Goal: Task Accomplishment & Management: Manage account settings

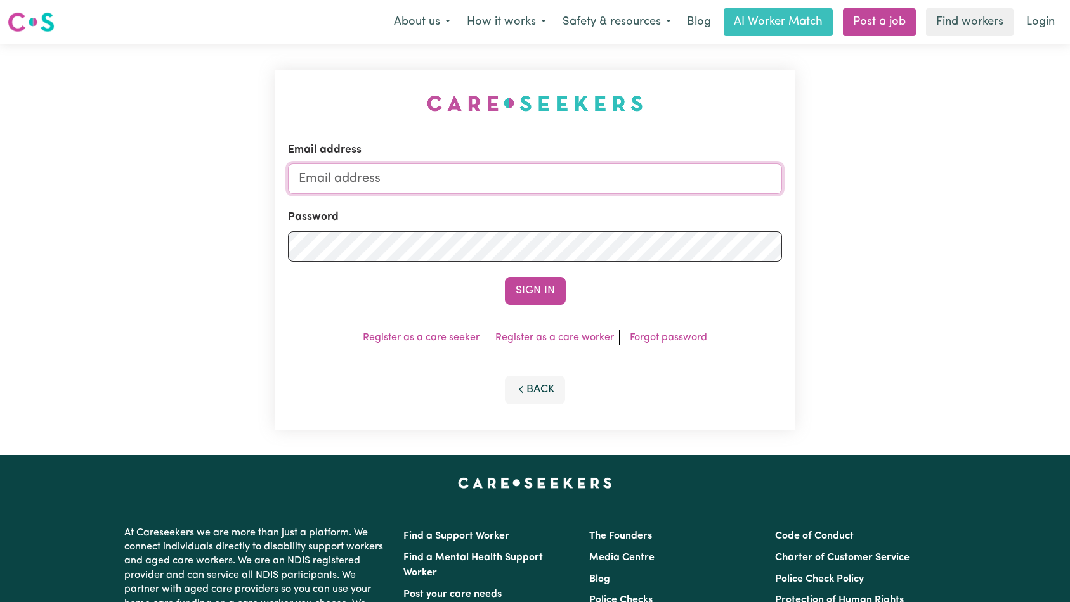
click at [605, 164] on input "Email address" at bounding box center [535, 179] width 495 height 30
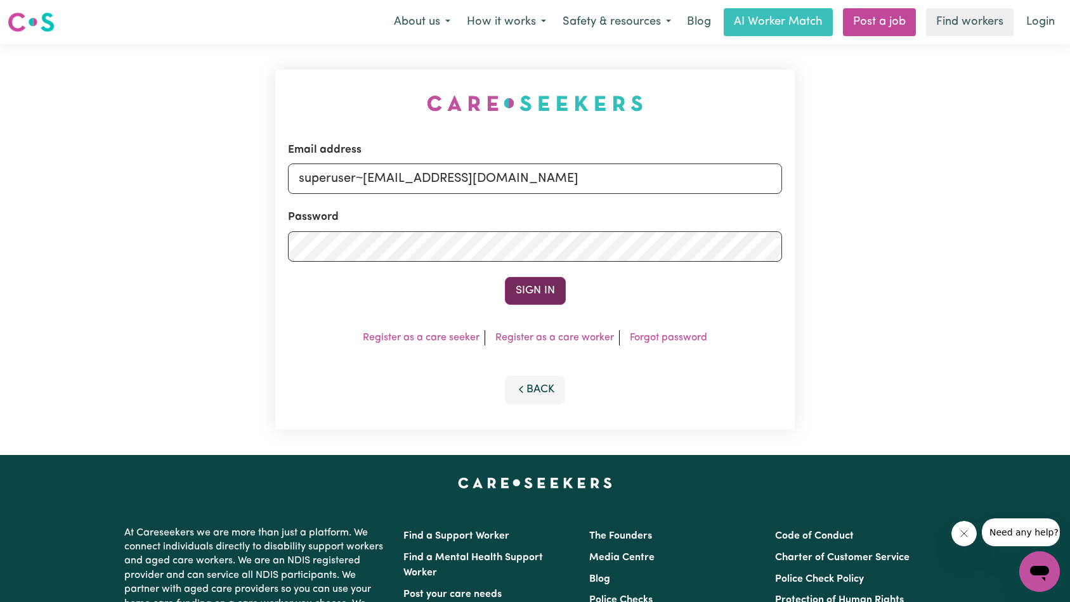
type input "superuser~elimoli.92@hotmail.com"
click at [523, 291] on button "Sign In" at bounding box center [535, 291] width 61 height 28
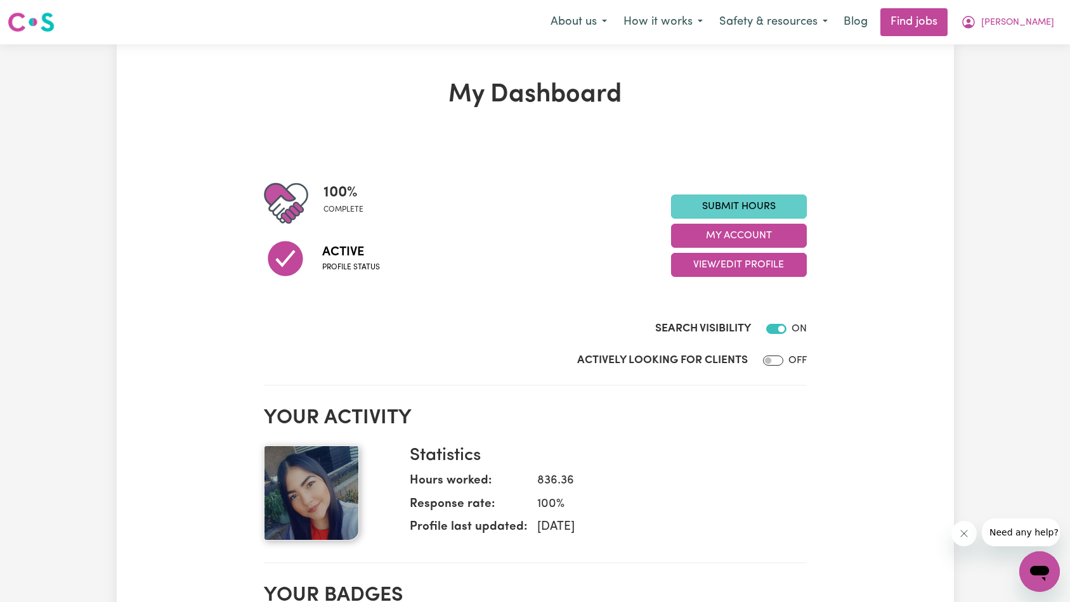
click at [777, 201] on link "Submit Hours" at bounding box center [739, 207] width 136 height 24
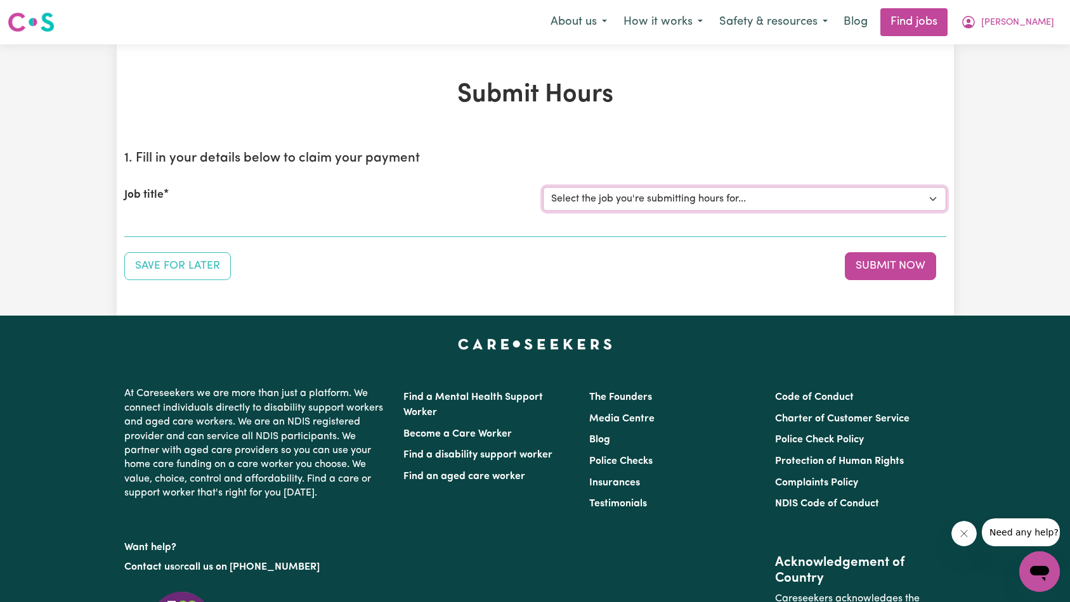
click at [690, 201] on select "Select the job you're submitting hours for... [[DEMOGRAPHIC_DATA][PERSON_NAME]]…" at bounding box center [744, 199] width 403 height 24
select select "13916"
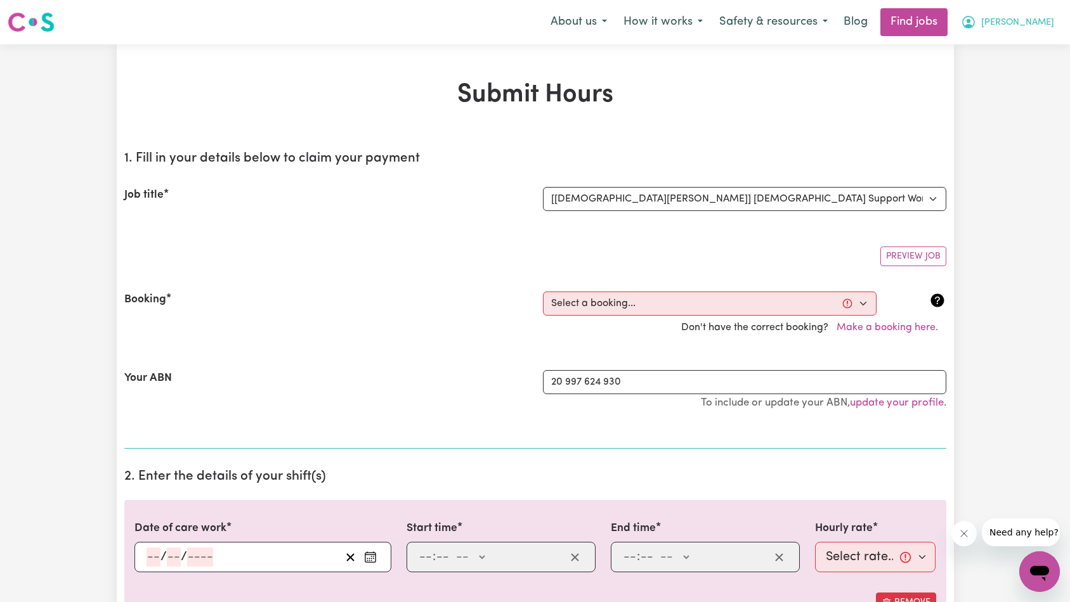
click at [976, 25] on icon "My Account" at bounding box center [968, 22] width 15 height 15
click at [1007, 49] on link "My Account" at bounding box center [1011, 49] width 100 height 24
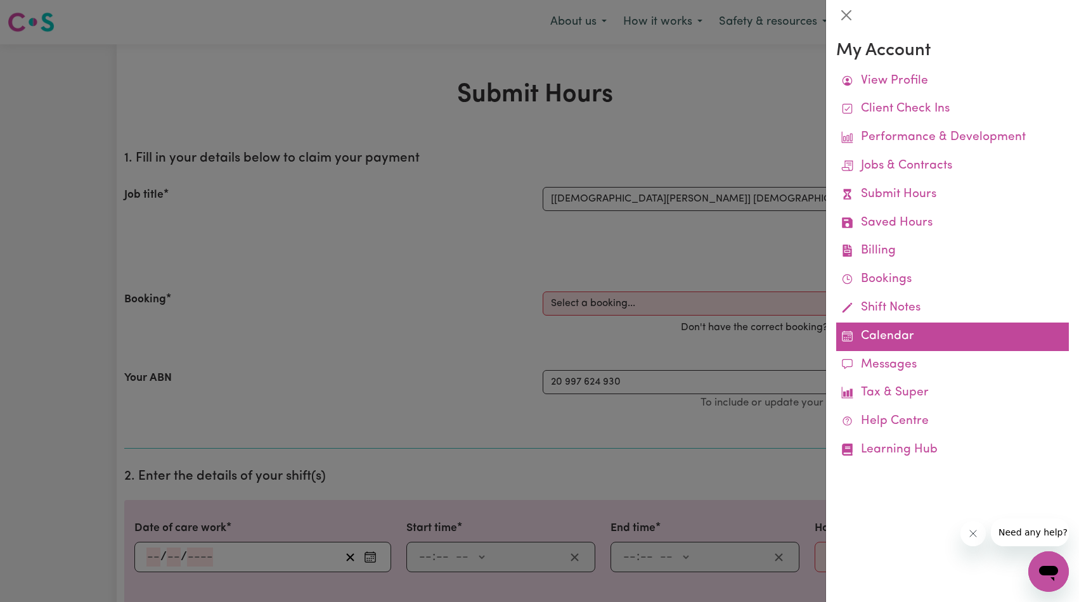
click at [879, 341] on link "Calendar" at bounding box center [952, 337] width 233 height 29
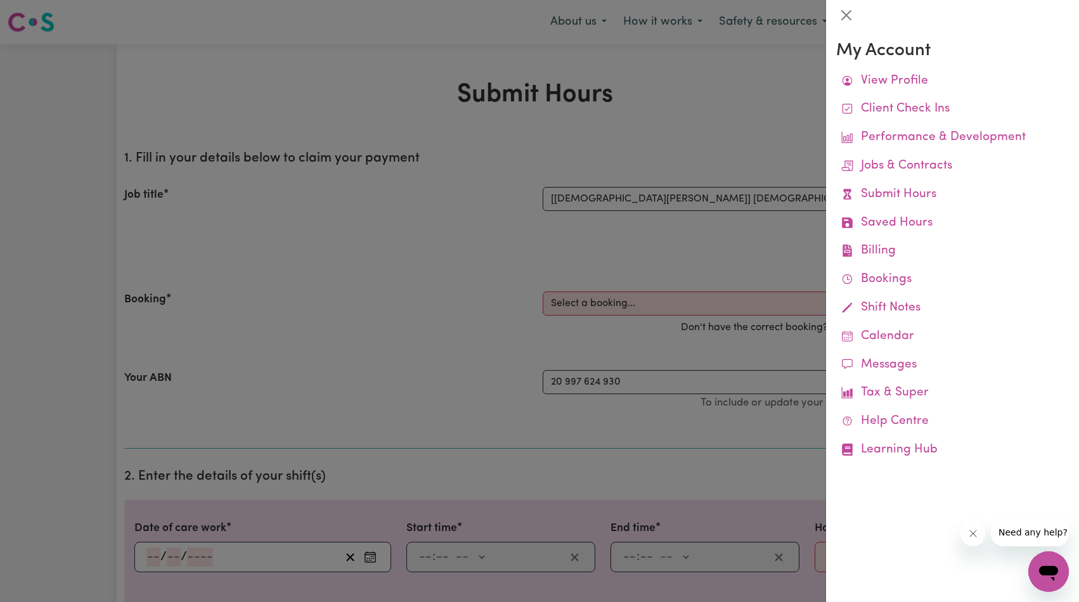
drag, startPoint x: 502, startPoint y: 82, endPoint x: 417, endPoint y: 20, distance: 105.7
click at [502, 82] on div at bounding box center [539, 301] width 1079 height 602
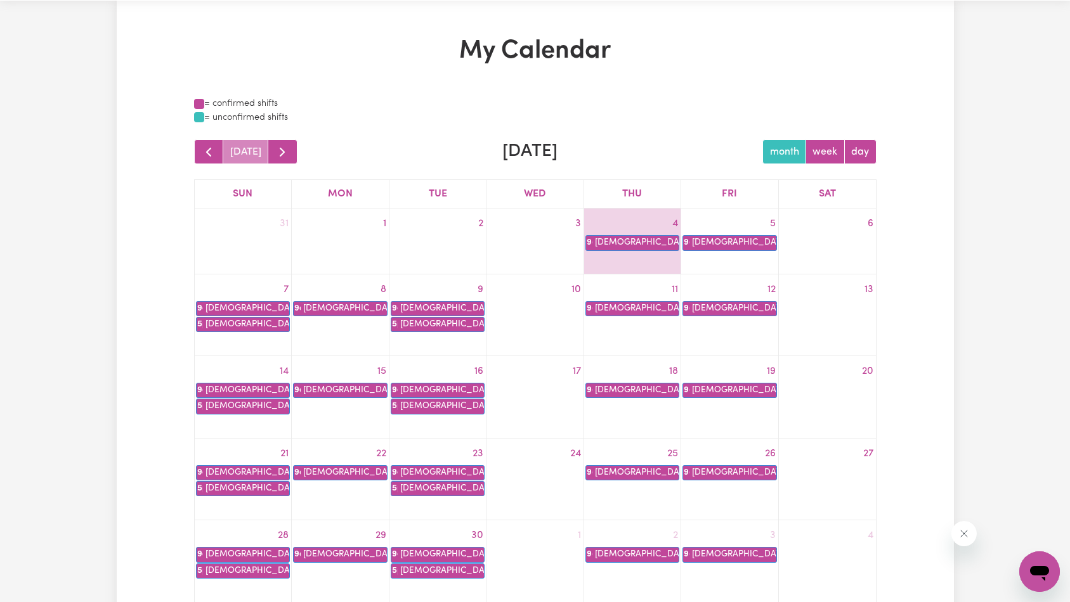
scroll to position [155, 0]
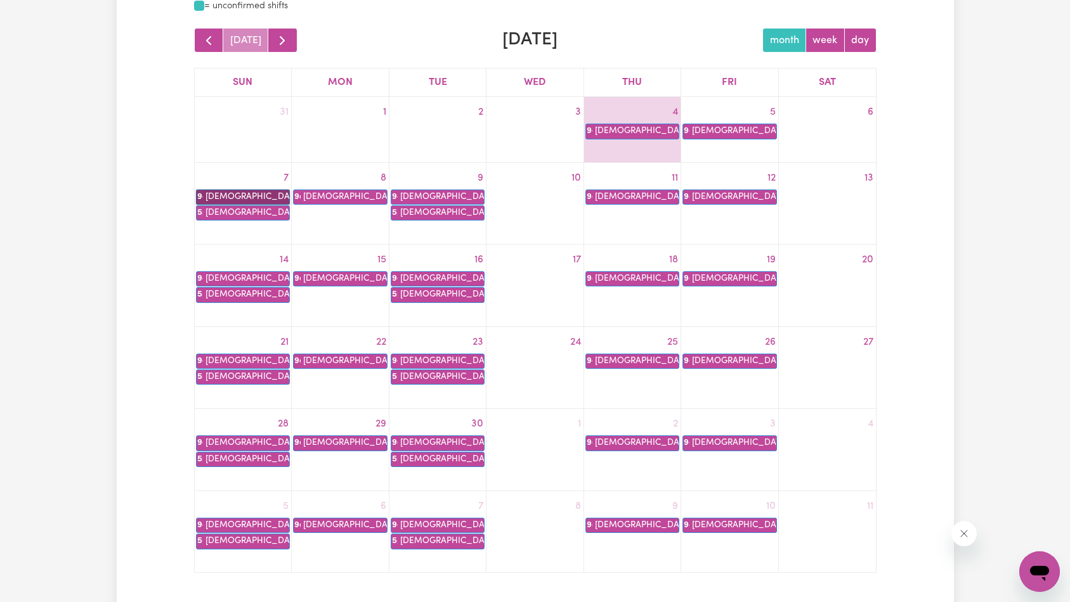
click at [263, 194] on link "9a [PERSON_NAME]" at bounding box center [243, 197] width 94 height 15
click at [238, 215] on link "5p [DEMOGRAPHIC_DATA][PERSON_NAME]" at bounding box center [243, 212] width 94 height 15
drag, startPoint x: 276, startPoint y: 49, endPoint x: 265, endPoint y: 48, distance: 11.4
click at [276, 49] on button "button" at bounding box center [283, 40] width 30 height 25
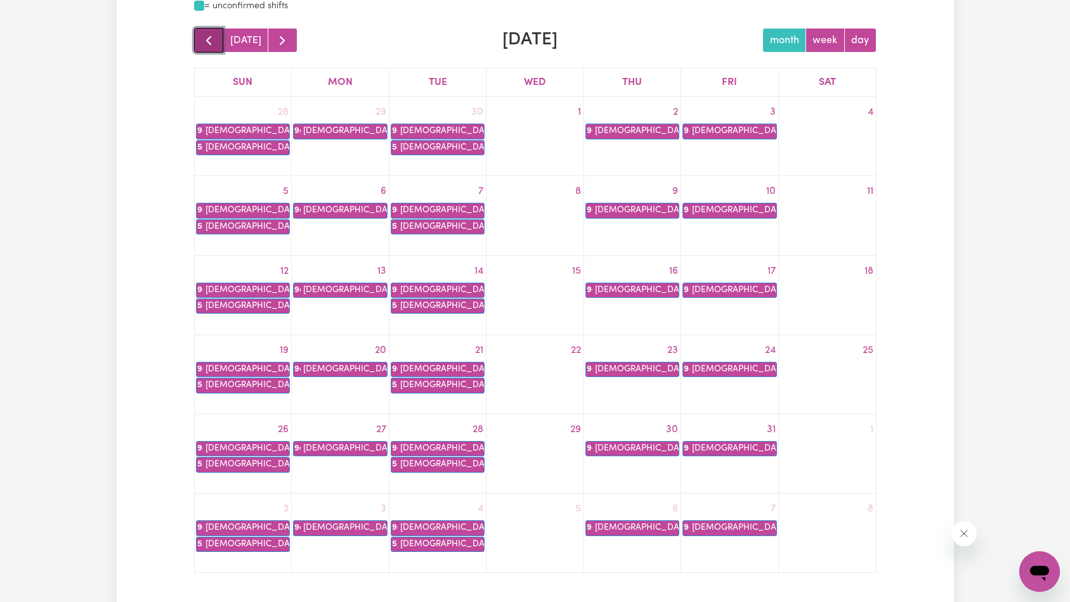
click at [205, 36] on span "button" at bounding box center [208, 40] width 15 height 15
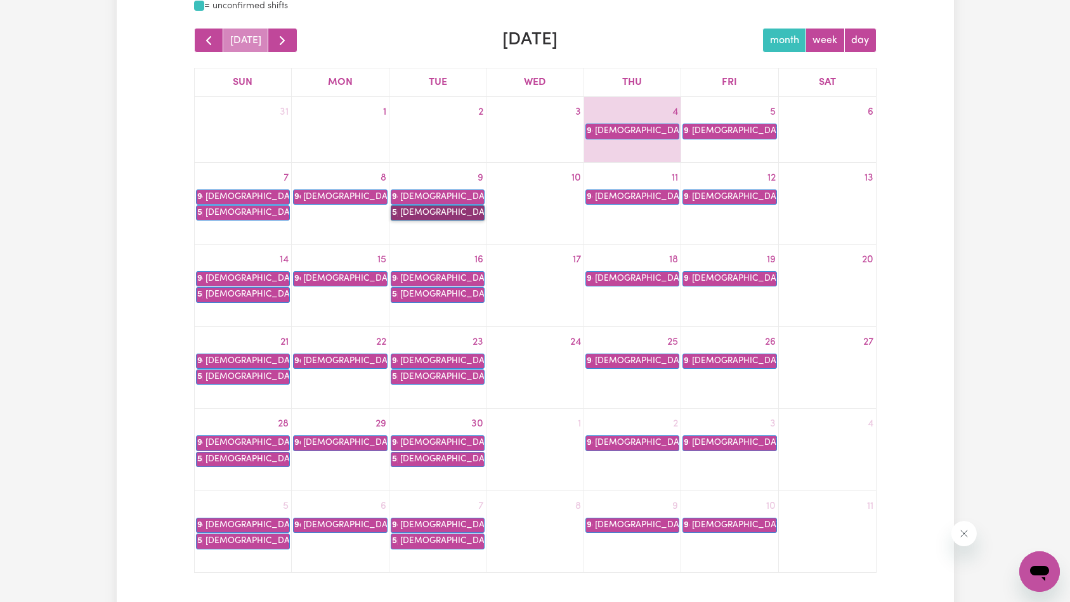
click at [420, 215] on link "5p [DEMOGRAPHIC_DATA][PERSON_NAME]" at bounding box center [438, 212] width 94 height 15
click at [614, 196] on link "9a [PERSON_NAME]" at bounding box center [632, 197] width 94 height 15
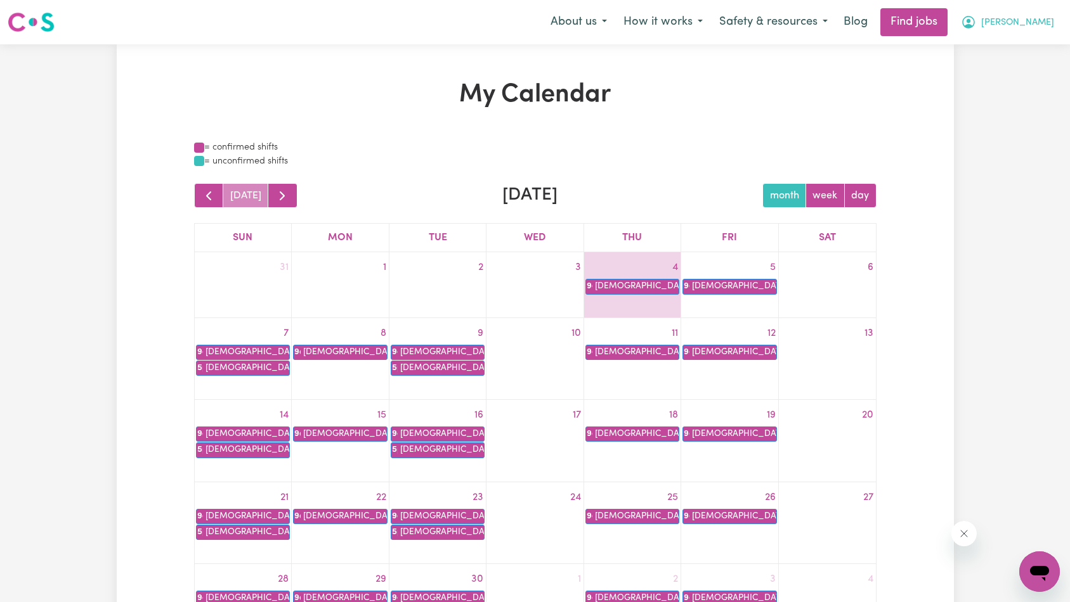
drag, startPoint x: 1051, startPoint y: 23, endPoint x: 1037, endPoint y: 34, distance: 18.5
click at [1051, 23] on button "[PERSON_NAME]" at bounding box center [1008, 22] width 110 height 27
click at [1000, 55] on link "My Account" at bounding box center [1011, 49] width 100 height 24
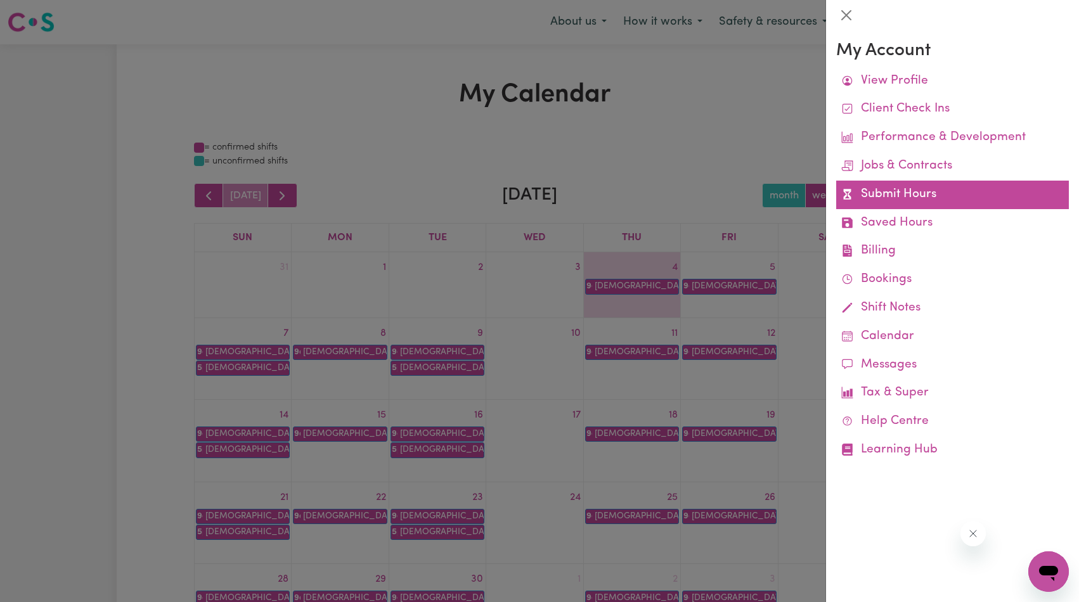
click at [895, 193] on link "Submit Hours" at bounding box center [952, 195] width 233 height 29
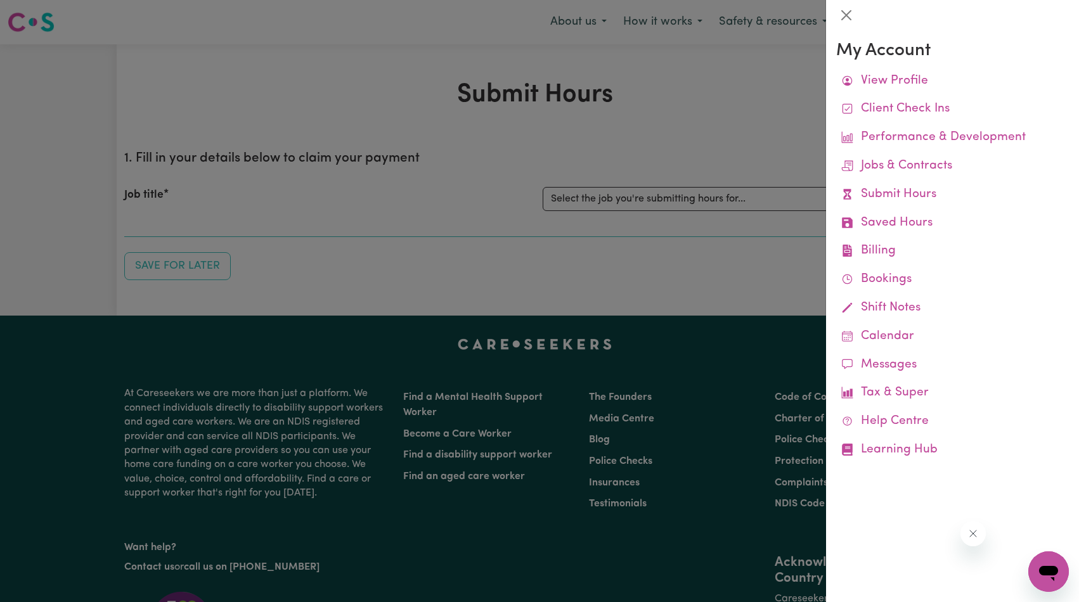
click at [598, 208] on div at bounding box center [539, 301] width 1079 height 602
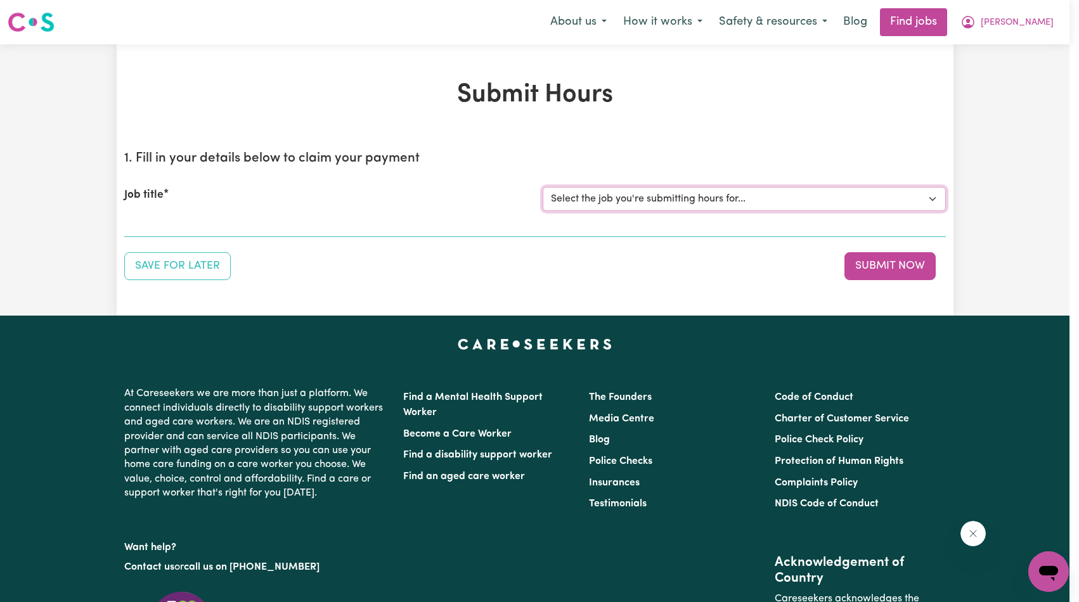
click at [614, 202] on select "Select the job you're submitting hours for... [[DEMOGRAPHIC_DATA][PERSON_NAME]]…" at bounding box center [744, 199] width 403 height 24
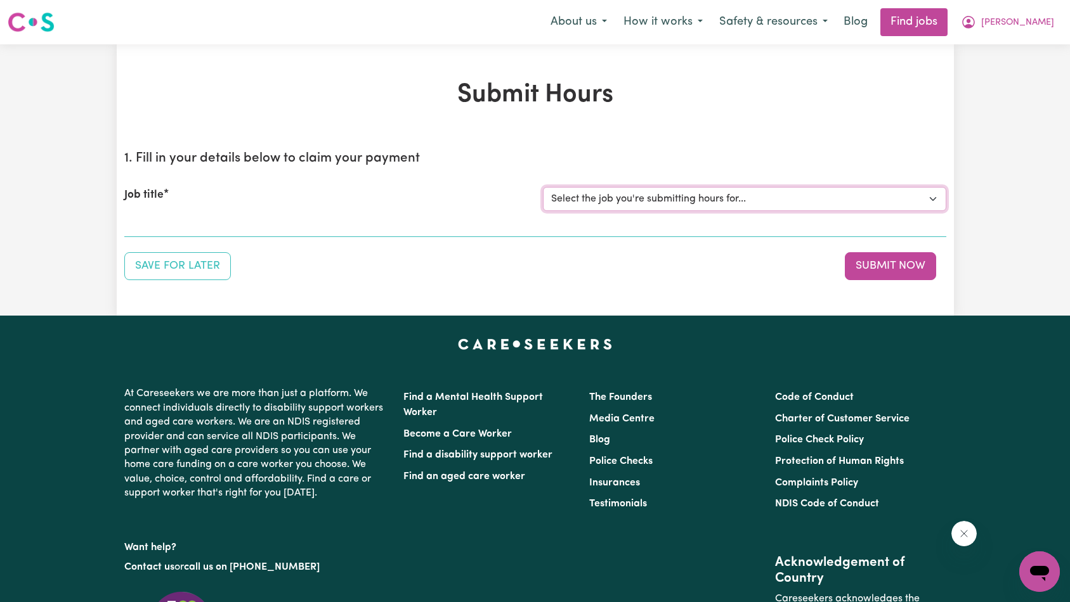
click at [616, 204] on select "Select the job you're submitting hours for... [[DEMOGRAPHIC_DATA][PERSON_NAME]]…" at bounding box center [744, 199] width 403 height 24
select select "13916"
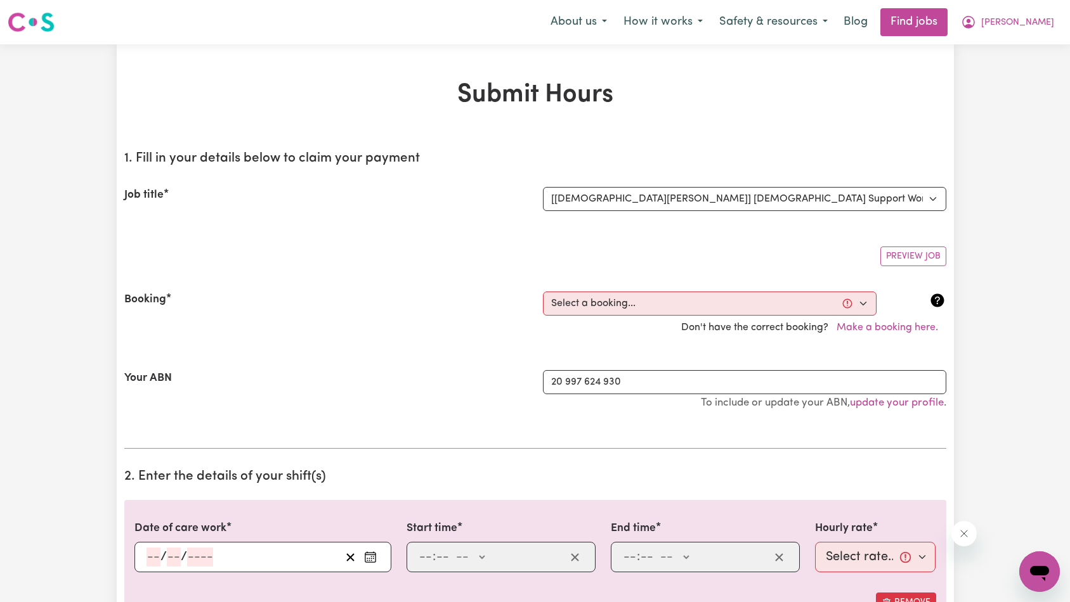
click at [614, 318] on div "Don't have the correct booking? Make a booking here." at bounding box center [535, 328] width 837 height 24
click at [616, 318] on div "Don't have the correct booking? Make a booking here." at bounding box center [535, 328] width 837 height 24
click at [620, 309] on select "Select a booking... [DATE] 09:00am to 02:00pm (ONE-OFF) [DATE] 09:00am to 02:00…" at bounding box center [710, 304] width 334 height 24
